Goal: Task Accomplishment & Management: Complete application form

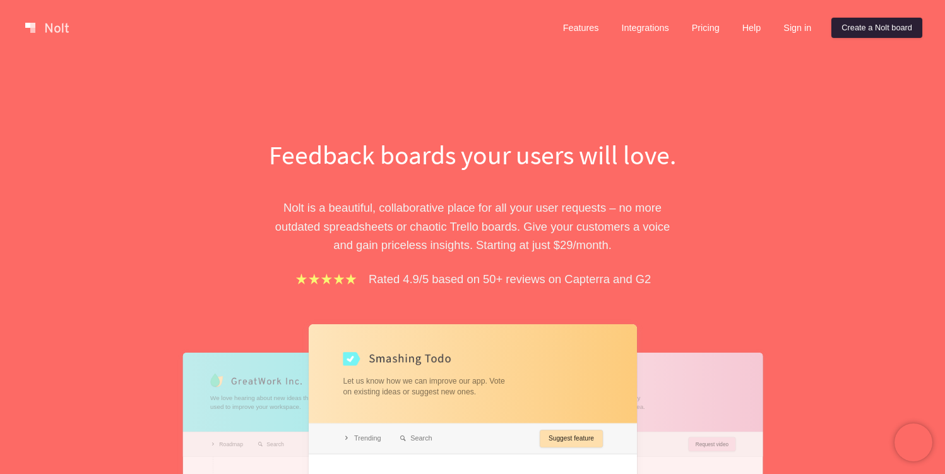
click at [847, 30] on link "Create a Nolt board" at bounding box center [877, 28] width 91 height 20
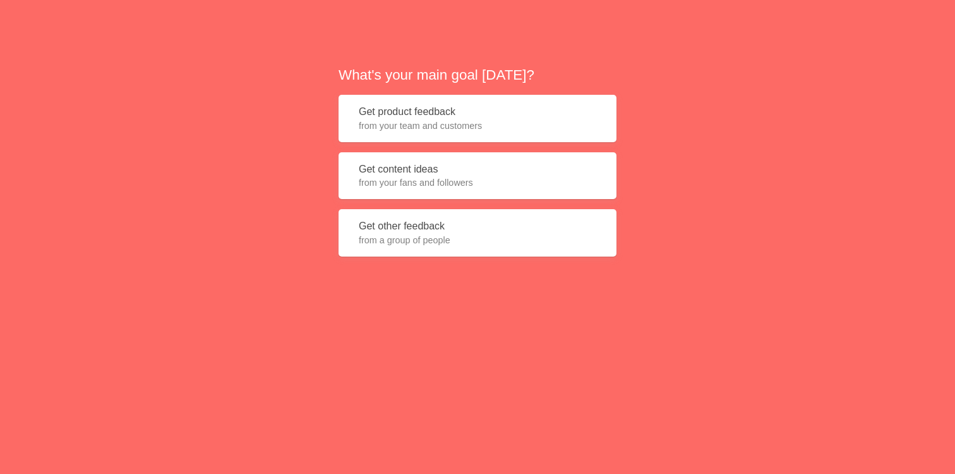
click at [402, 123] on span "from your team and customers" at bounding box center [477, 125] width 237 height 13
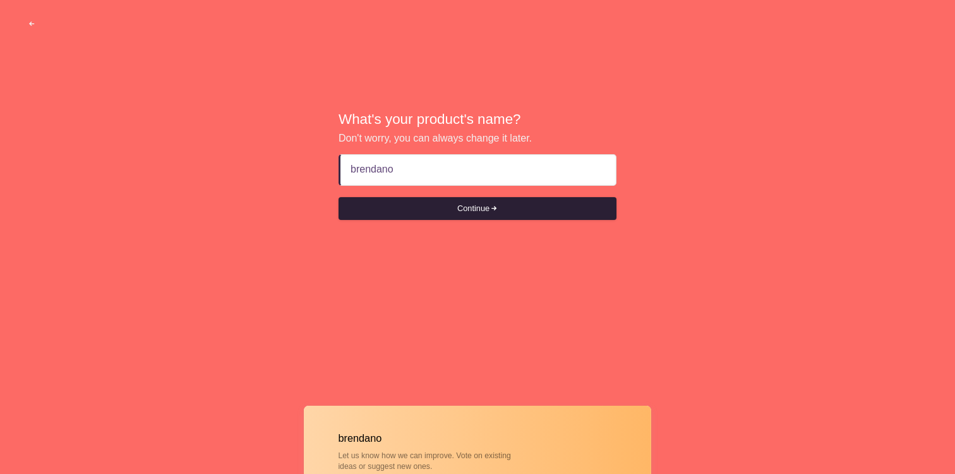
click at [400, 205] on button "Continue" at bounding box center [477, 208] width 278 height 23
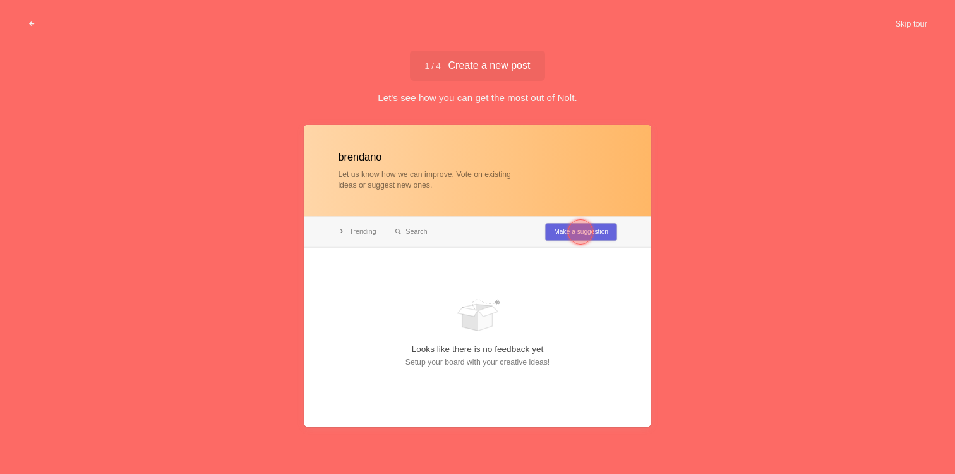
type input "brendano"
click at [552, 241] on div at bounding box center [477, 275] width 347 height 302
click at [565, 234] on div at bounding box center [580, 231] width 45 height 45
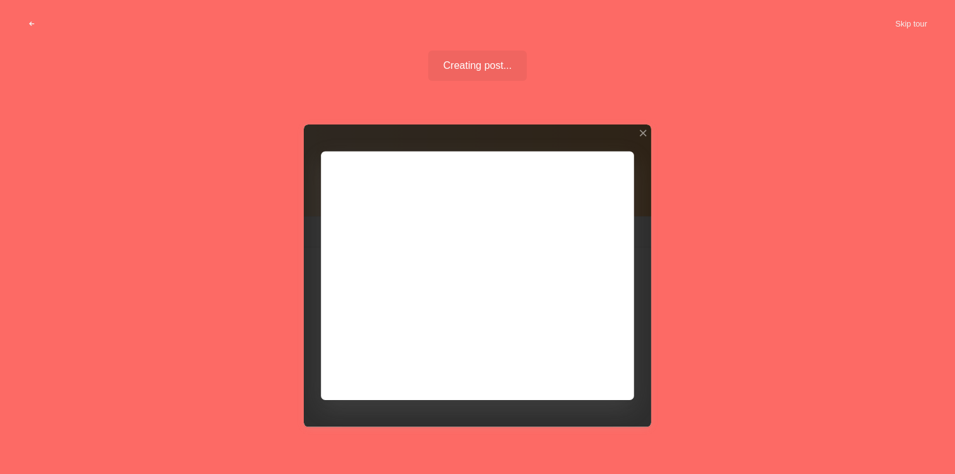
click at [577, 213] on div at bounding box center [477, 275] width 347 height 302
click at [590, 344] on div at bounding box center [477, 275] width 347 height 302
click at [590, 368] on div at bounding box center [477, 275] width 347 height 302
click at [645, 133] on div at bounding box center [642, 133] width 9 height 9
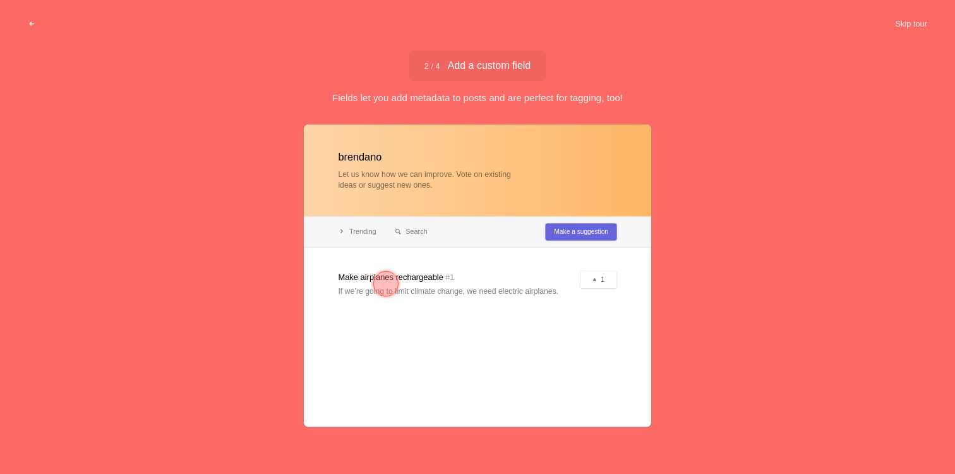
click at [579, 228] on div at bounding box center [477, 275] width 347 height 302
click at [904, 23] on button "Skip tour" at bounding box center [911, 24] width 63 height 23
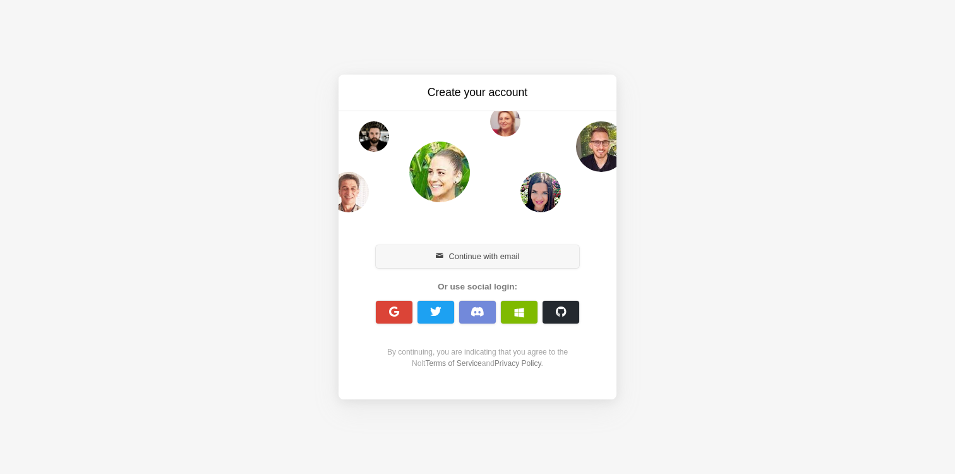
click at [462, 255] on button "Continue with email" at bounding box center [477, 256] width 203 height 23
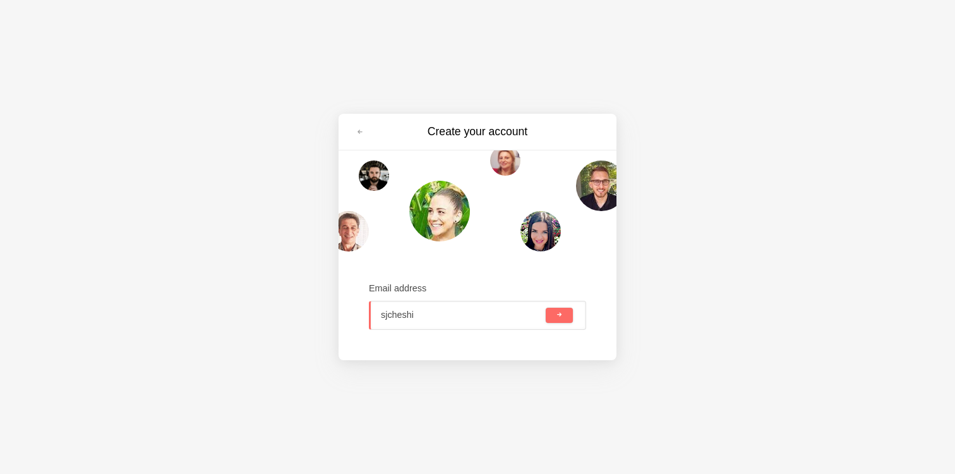
type input "s"
type input "[PERSON_NAME][EMAIL_ADDRESS][PERSON_NAME][DOMAIN_NAME]"
click at [546, 308] on button "submit" at bounding box center [559, 315] width 27 height 15
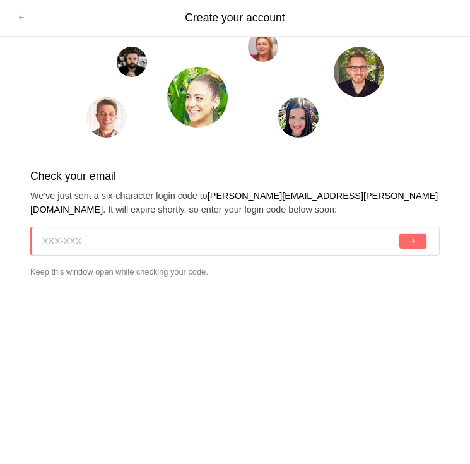
paste input "EQD-41B"
type input "EQD-41B"
click at [400, 234] on button "submit" at bounding box center [413, 241] width 27 height 15
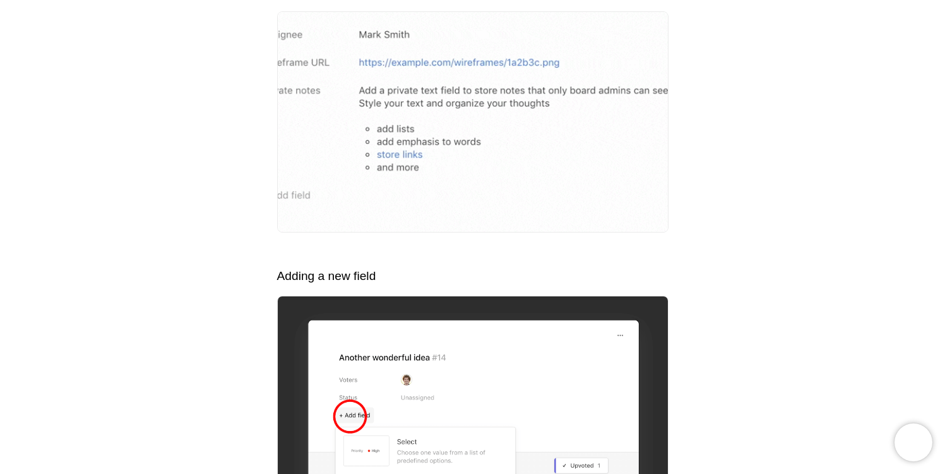
scroll to position [1808, 0]
